Goal: Find contact information: Find contact information

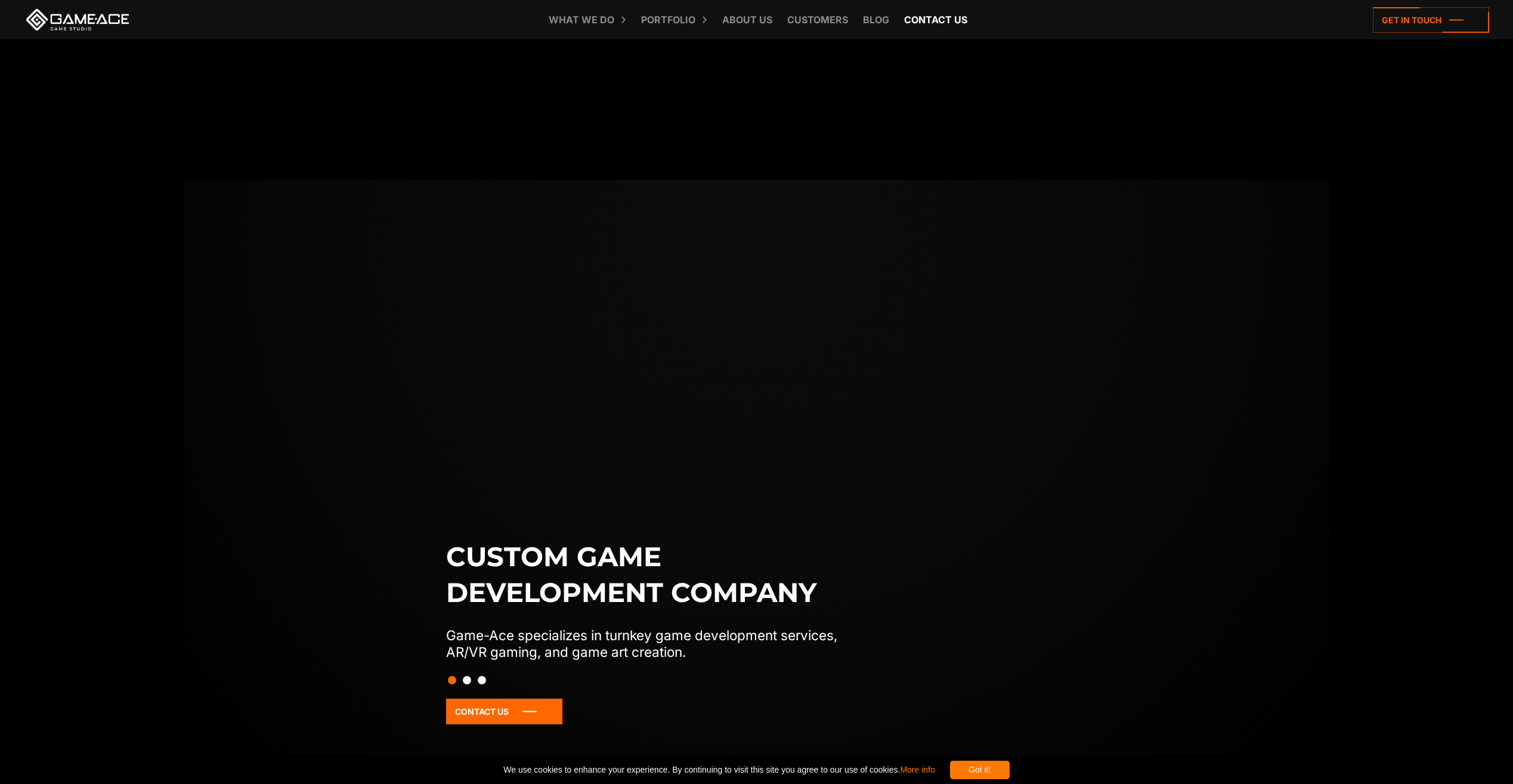
click at [935, 22] on link "Contact us" at bounding box center [935, 19] width 75 height 39
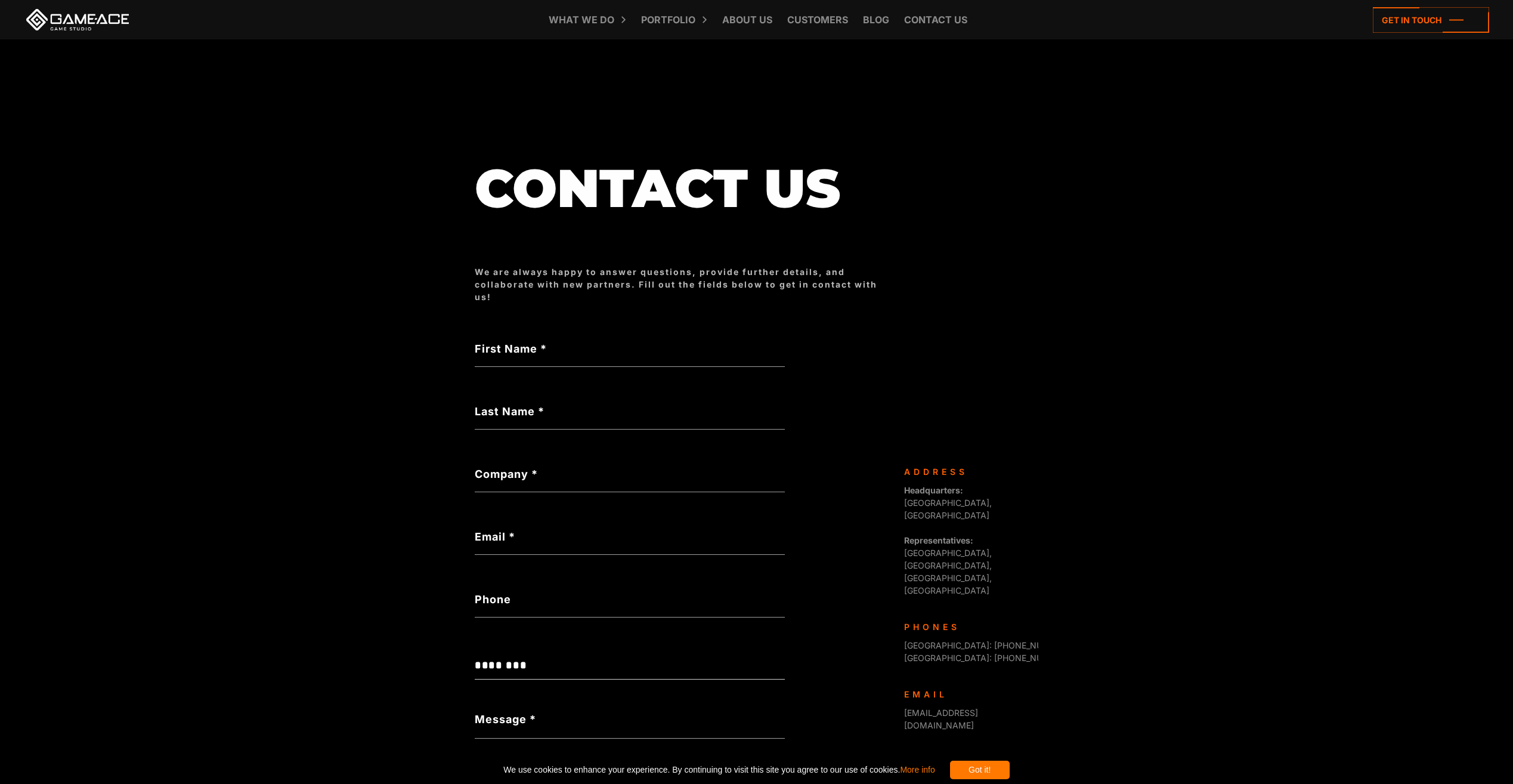
scroll to position [60, 0]
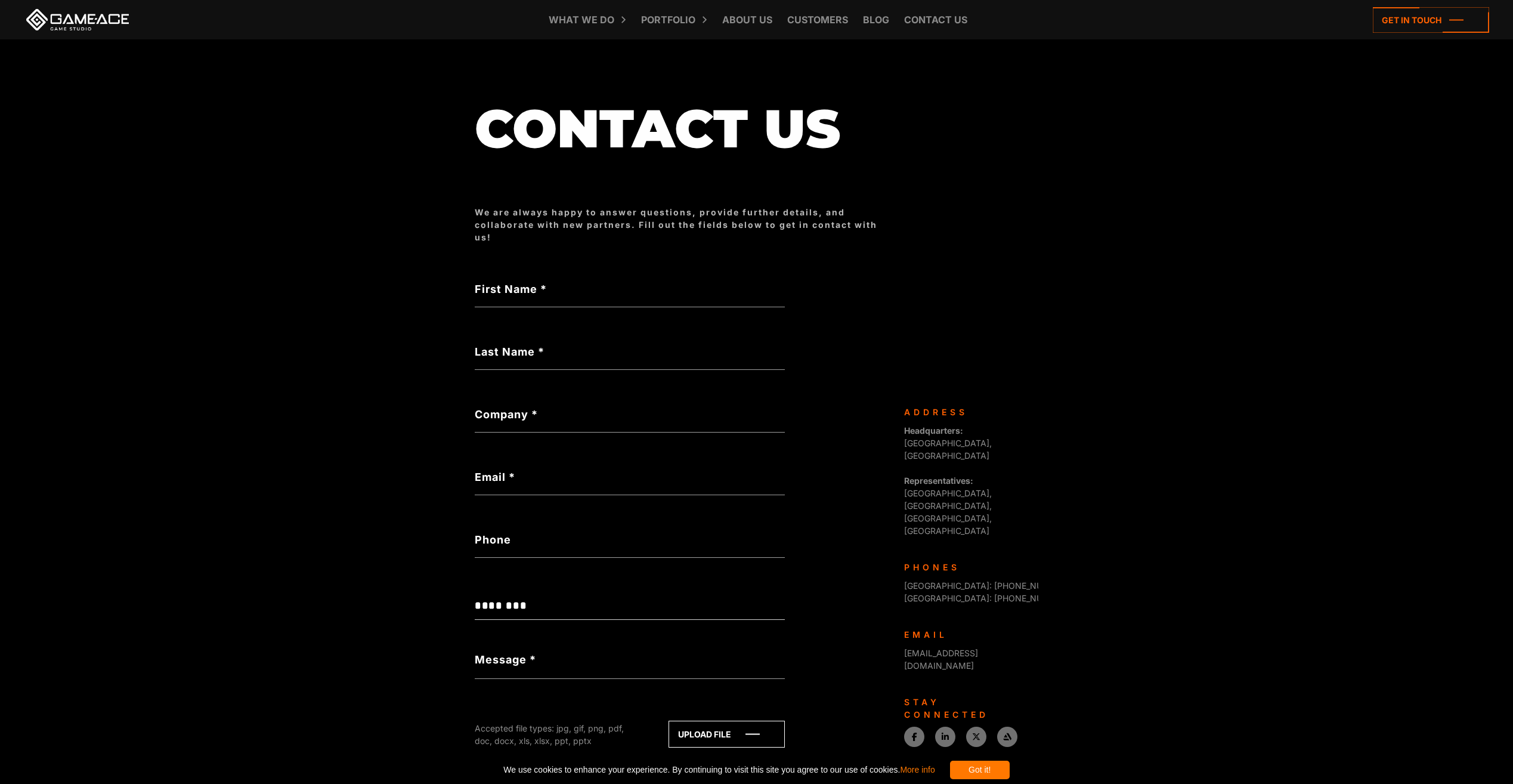
click at [890, 591] on div "**********" at bounding box center [682, 491] width 417 height 784
drag, startPoint x: 901, startPoint y: 590, endPoint x: 1007, endPoint y: 589, distance: 106.0
click at [1007, 589] on div "Game-Ace is a custom game development studio, operating as a division of Progra…" at bounding box center [967, 642] width 144 height 474
copy link "[EMAIL_ADDRESS][DOMAIN_NAME]"
click at [1003, 733] on icon at bounding box center [1006, 736] width 9 height 9
